Goal: Transaction & Acquisition: Purchase product/service

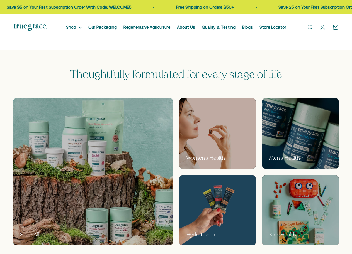
scroll to position [223, 0]
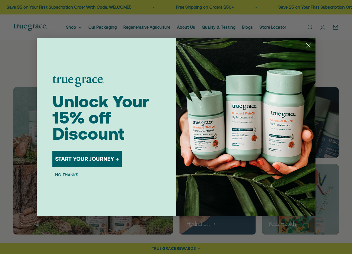
click at [68, 174] on button "NO THANKS" at bounding box center [66, 175] width 29 height 7
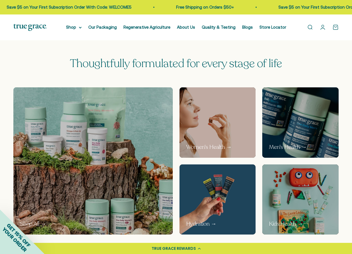
click at [37, 130] on img at bounding box center [93, 161] width 169 height 156
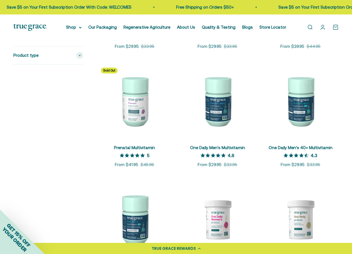
scroll to position [111, 0]
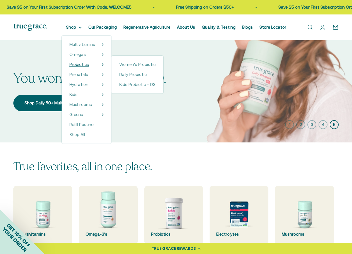
click at [88, 64] on span "Probiotics" at bounding box center [79, 64] width 20 height 5
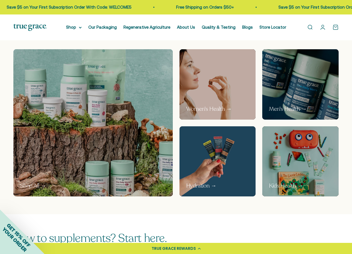
scroll to position [307, 0]
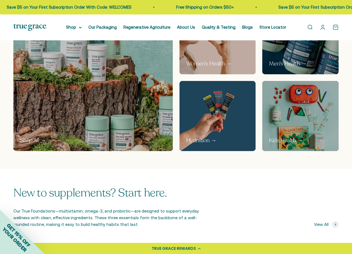
click at [31, 145] on p "Shop All →" at bounding box center [33, 141] width 26 height 8
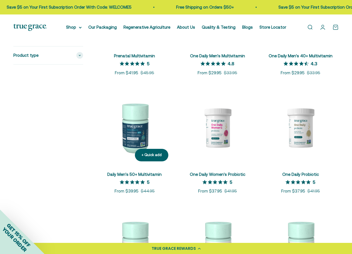
scroll to position [307, 0]
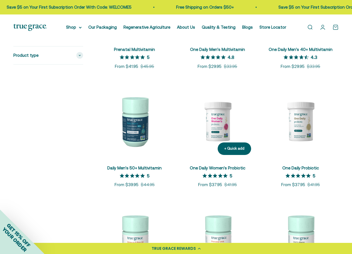
click at [215, 134] on img at bounding box center [217, 121] width 76 height 76
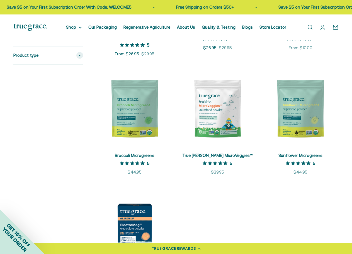
scroll to position [808, 0]
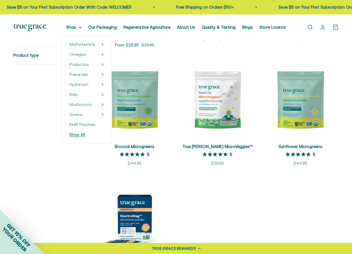
click at [79, 136] on span "Shop All" at bounding box center [77, 134] width 16 height 5
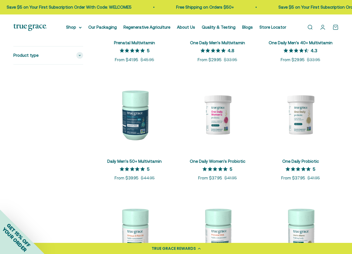
scroll to position [307, 0]
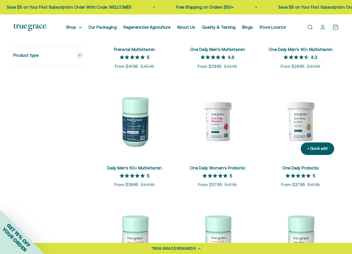
click at [301, 127] on img at bounding box center [300, 121] width 76 height 76
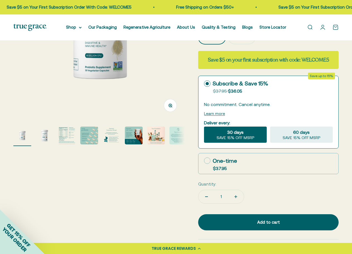
scroll to position [111, 0]
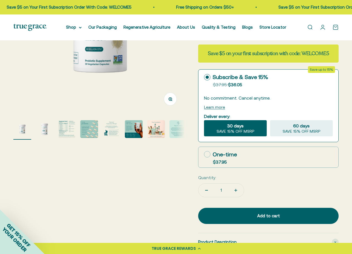
click at [235, 190] on icon "Increase quantity" at bounding box center [235, 190] width 3 height 3
type input "2"
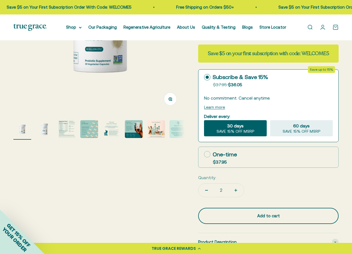
click at [261, 213] on div "Add to cart" at bounding box center [268, 216] width 118 height 7
click at [261, 211] on div "Add to cart" at bounding box center [268, 213] width 118 height 7
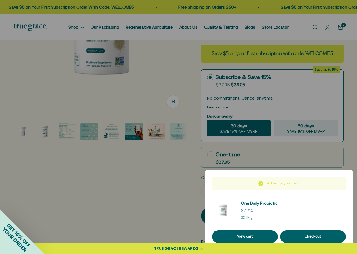
click at [349, 155] on div at bounding box center [178, 127] width 357 height 254
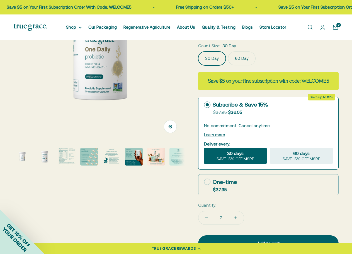
scroll to position [84, 0]
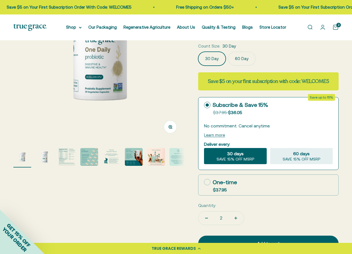
click at [336, 26] on link "Open cart 2" at bounding box center [335, 27] width 6 height 6
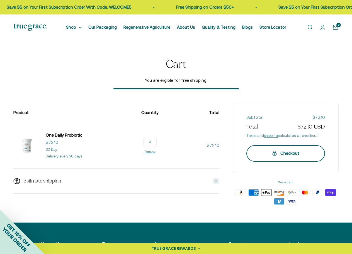
click at [293, 150] on div "Checkout" at bounding box center [285, 153] width 56 height 7
